Goal: Navigation & Orientation: Find specific page/section

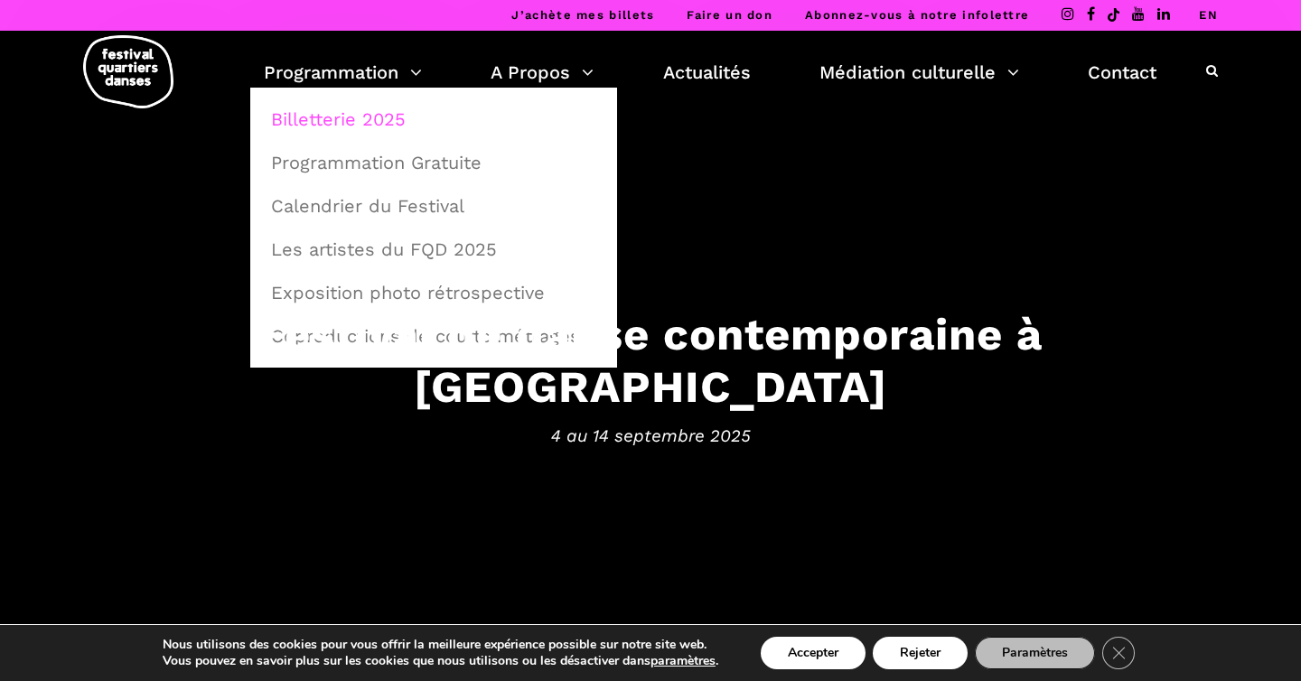
click at [372, 126] on link "Billetterie 2025" at bounding box center [433, 119] width 347 height 42
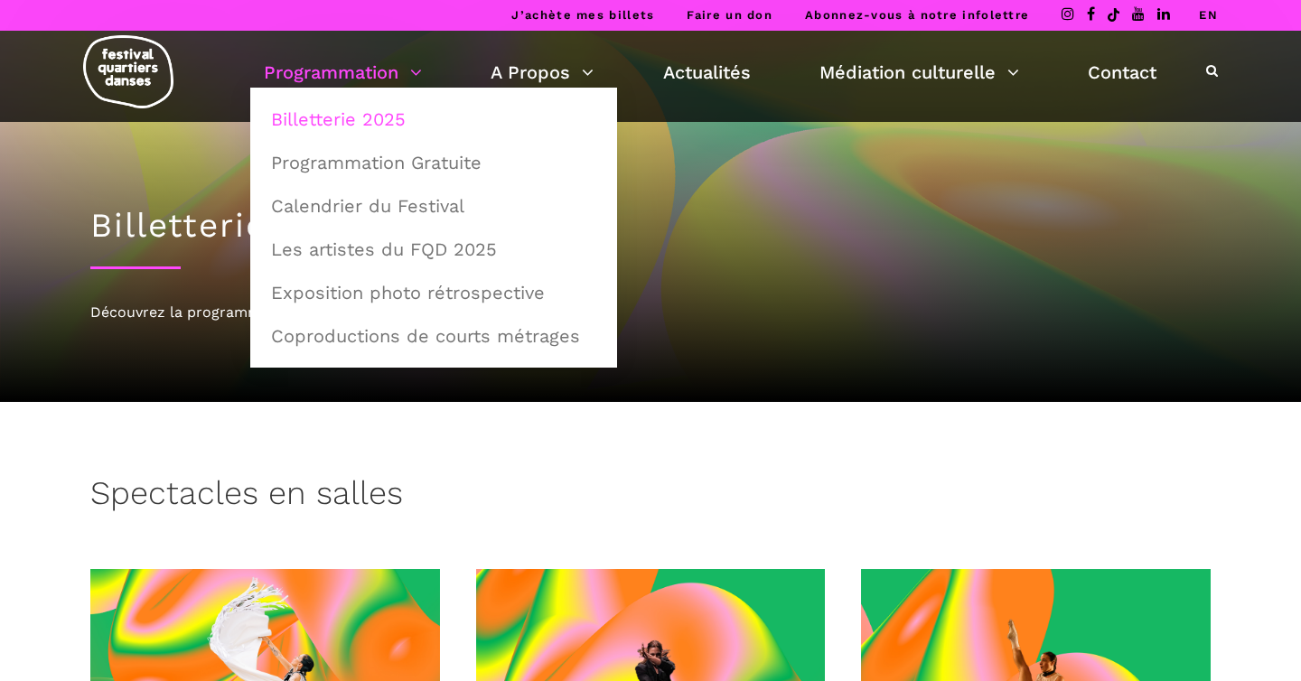
click at [364, 168] on link "Programmation Gratuite" at bounding box center [433, 163] width 347 height 42
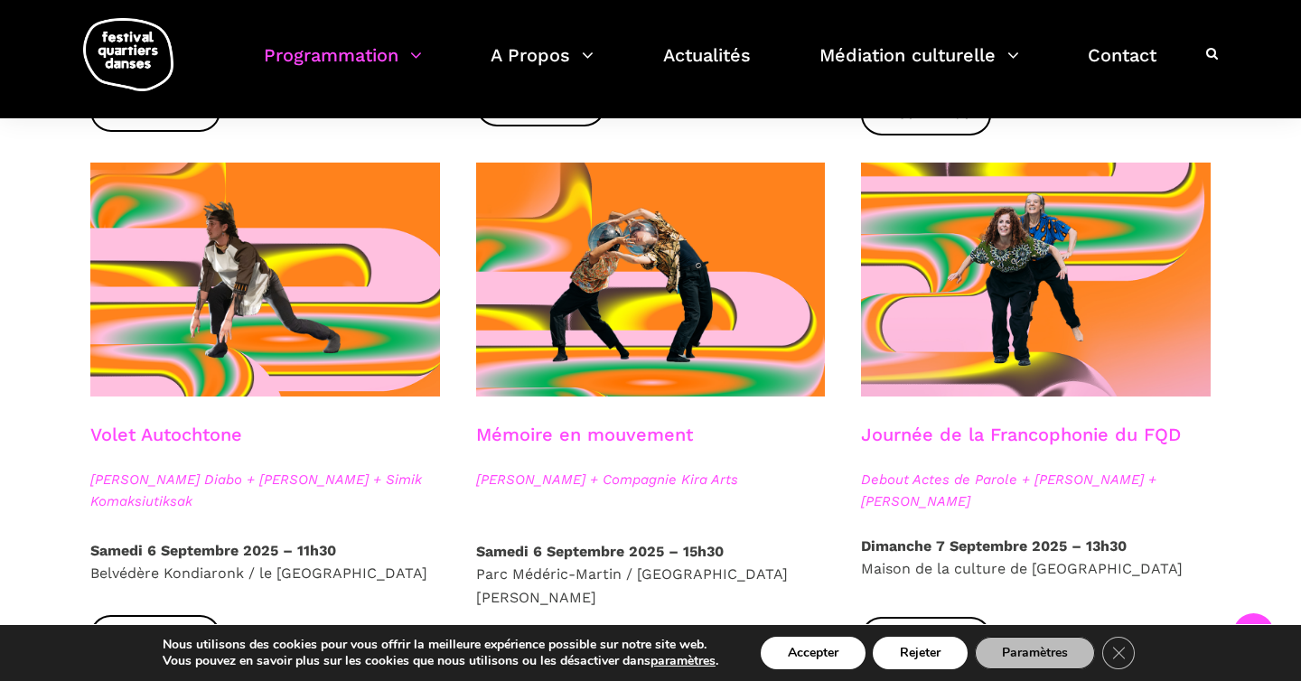
scroll to position [892, 0]
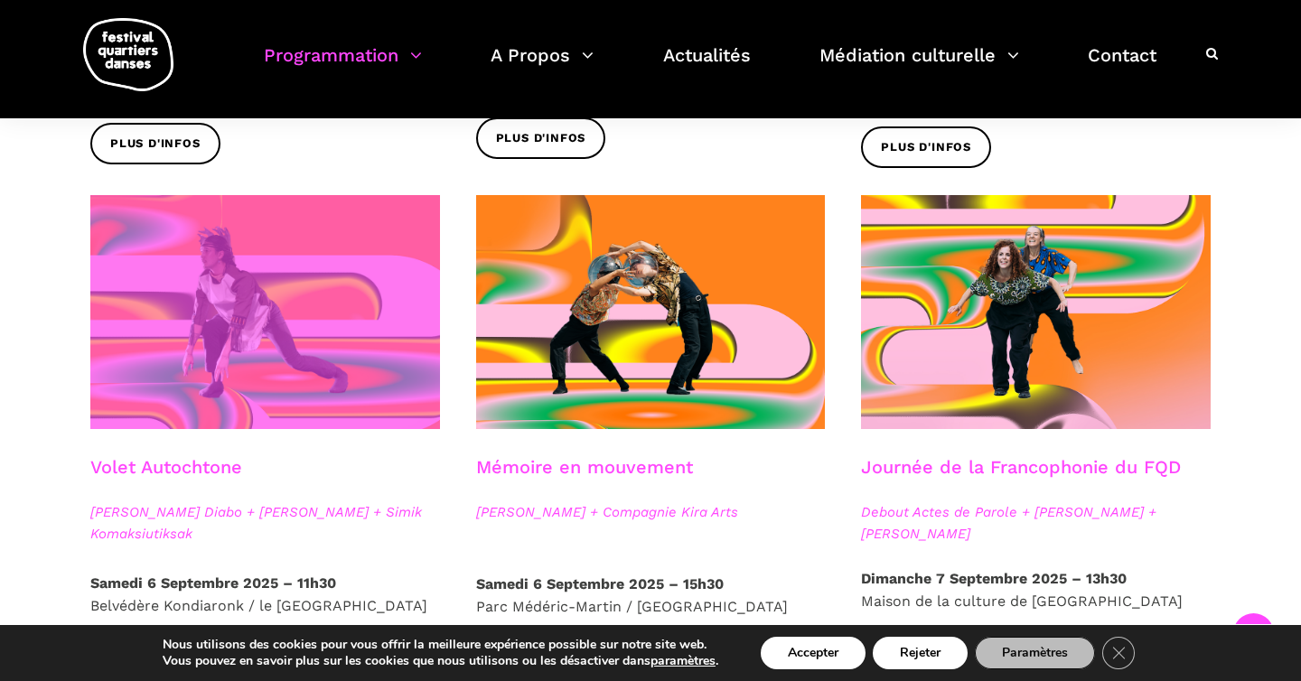
click at [303, 314] on span at bounding box center [265, 312] width 350 height 234
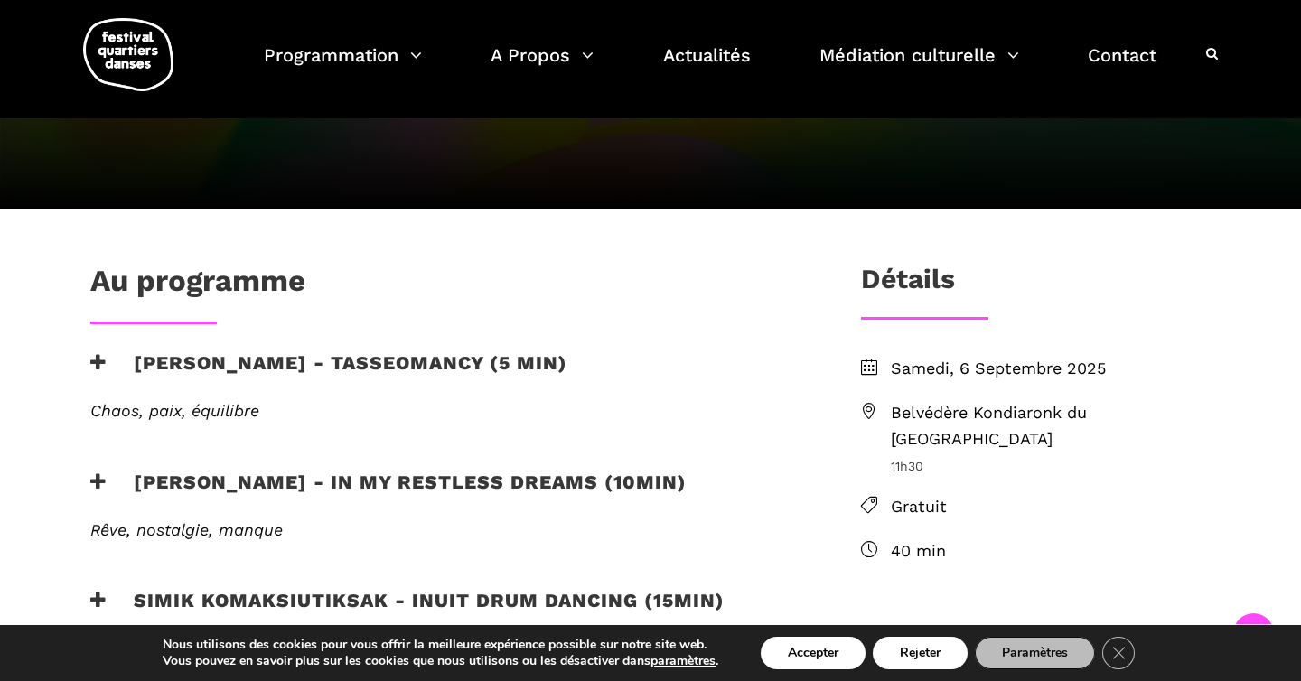
scroll to position [354, 0]
